Goal: Task Accomplishment & Management: Manage account settings

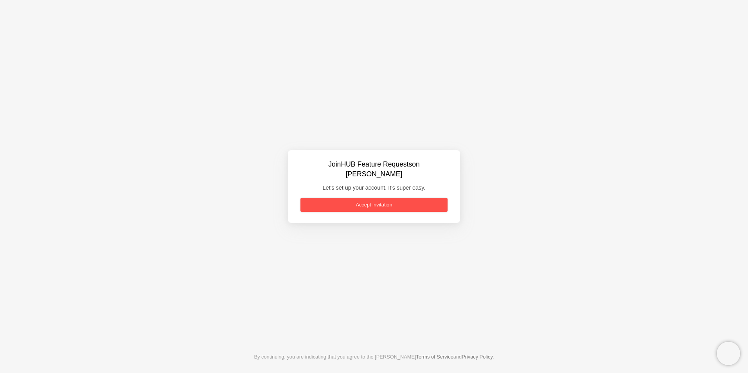
click at [380, 199] on link "Accept invitation" at bounding box center [373, 205] width 147 height 14
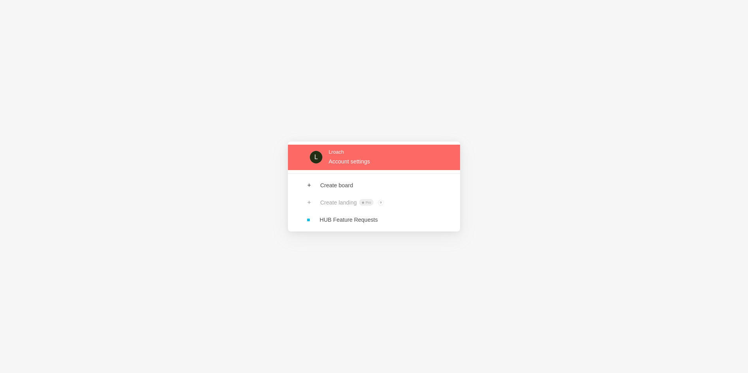
click at [413, 168] on link at bounding box center [374, 157] width 172 height 25
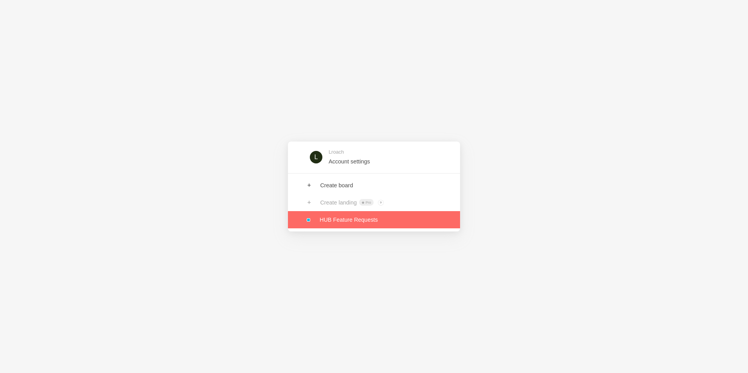
click at [359, 221] on link at bounding box center [374, 219] width 172 height 17
